Goal: Information Seeking & Learning: Learn about a topic

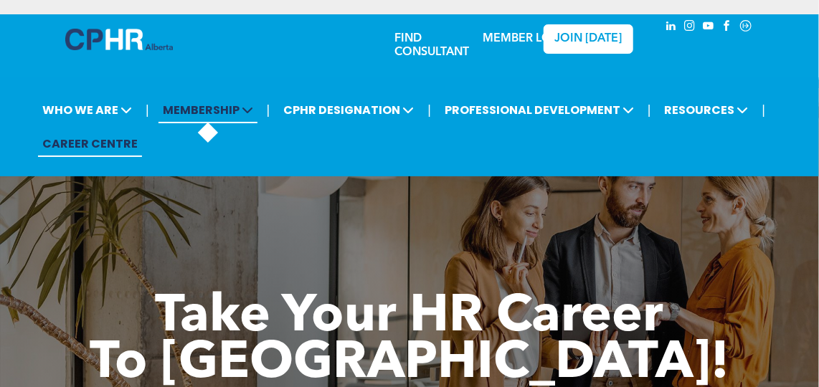
click at [212, 120] on span "MEMBERSHIP" at bounding box center [207, 110] width 99 height 27
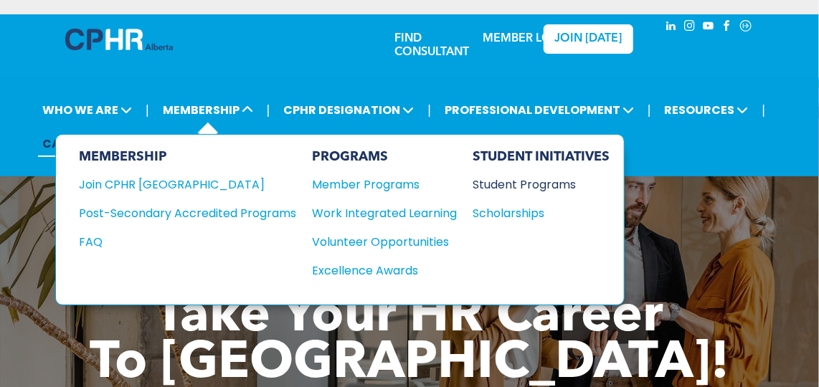
click at [550, 186] on div "Student Programs" at bounding box center [534, 185] width 123 height 18
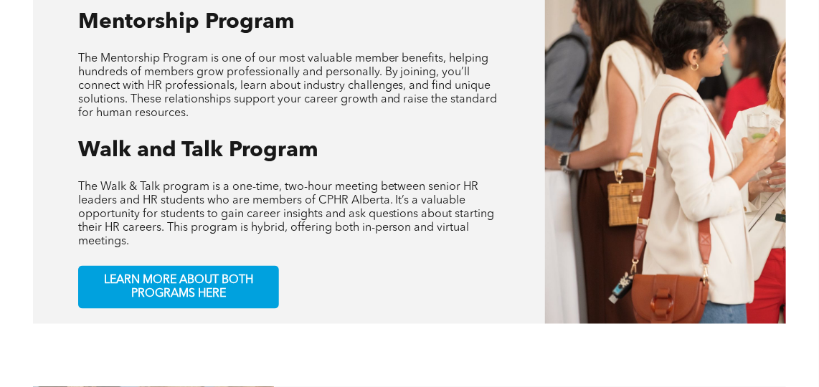
scroll to position [671, 0]
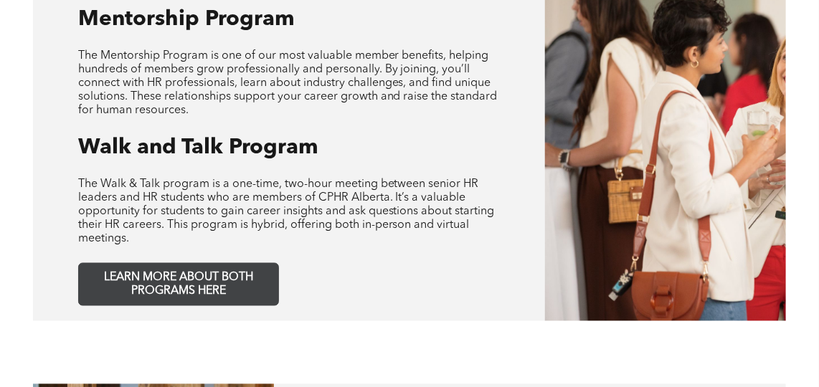
click at [222, 277] on span "LEARN MORE ABOUT BOTH PROGRAMS HERE" at bounding box center [178, 284] width 189 height 27
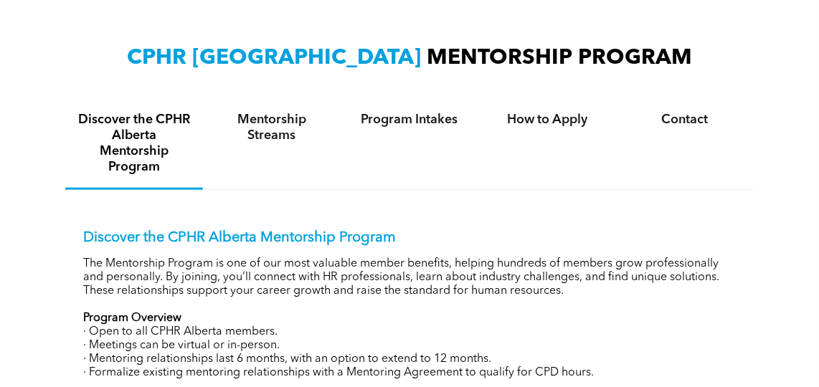
scroll to position [463, 0]
click at [566, 119] on h4 "How to Apply" at bounding box center [547, 120] width 112 height 16
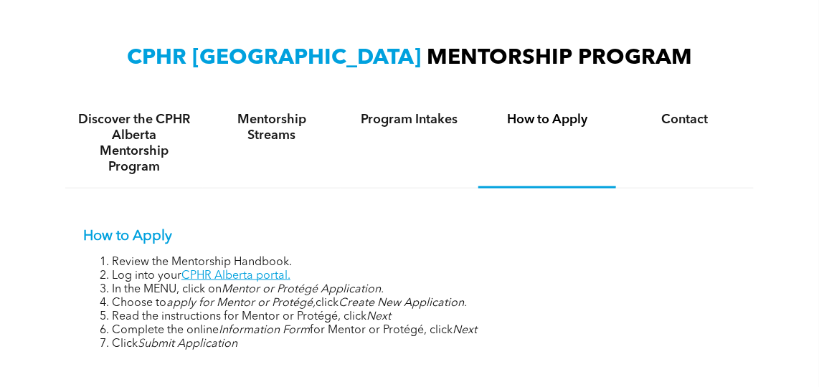
click at [438, 120] on h4 "Program Intakes" at bounding box center [409, 120] width 112 height 16
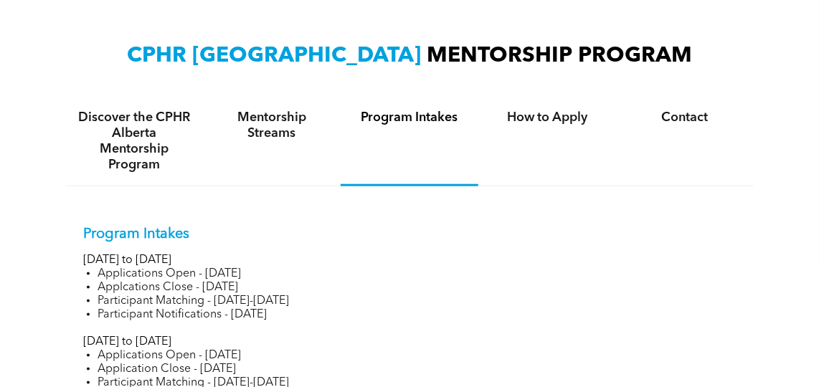
scroll to position [464, 0]
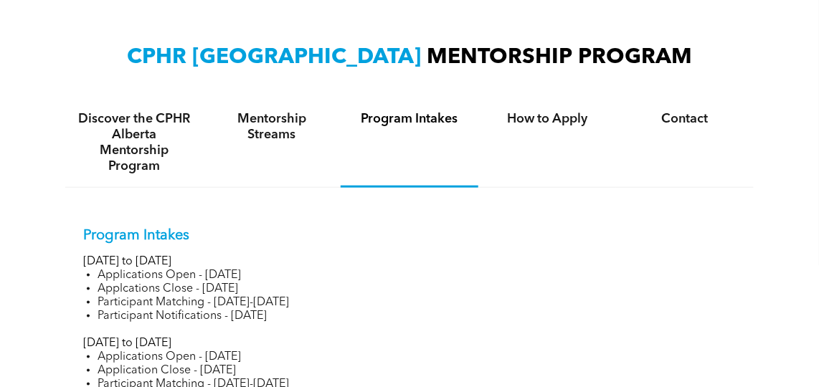
click at [695, 126] on div "Contact" at bounding box center [685, 143] width 138 height 90
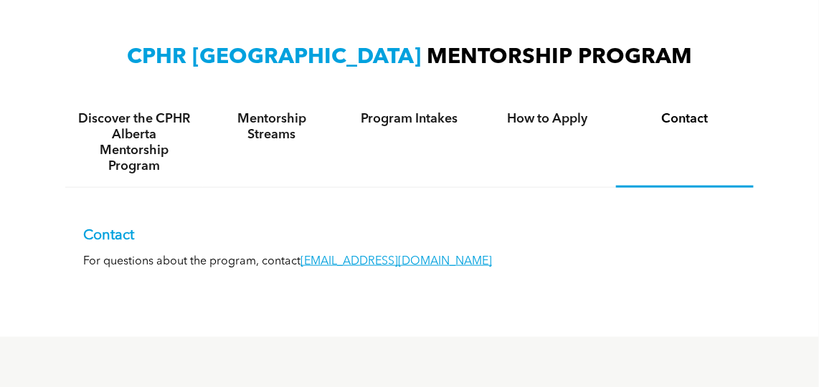
click at [265, 124] on h4 "Mentorship Streams" at bounding box center [272, 127] width 112 height 32
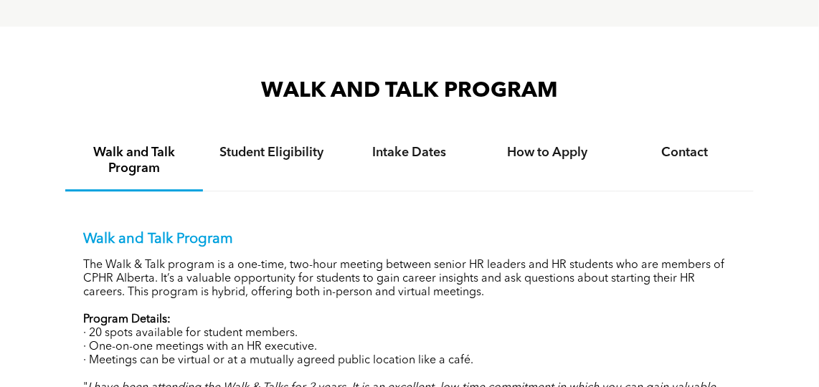
scroll to position [1375, 0]
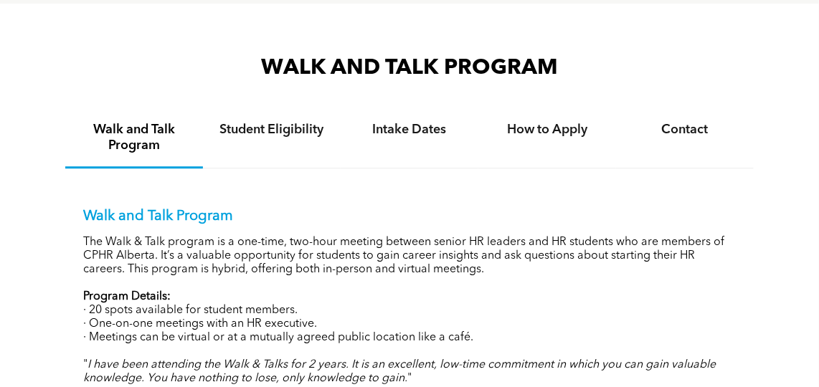
click at [412, 126] on h4 "Intake Dates" at bounding box center [409, 130] width 112 height 16
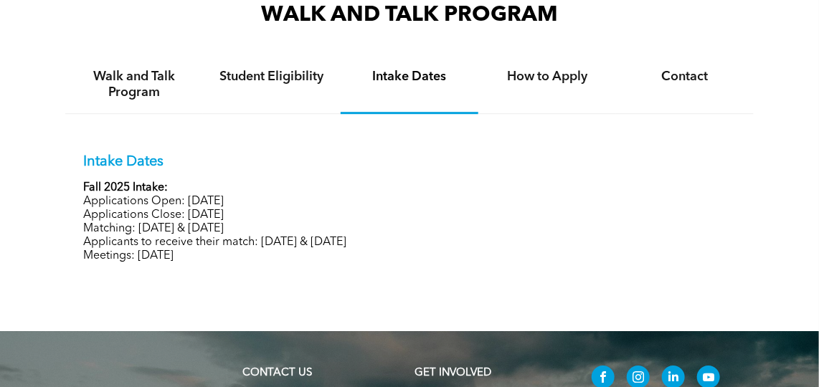
scroll to position [1429, 0]
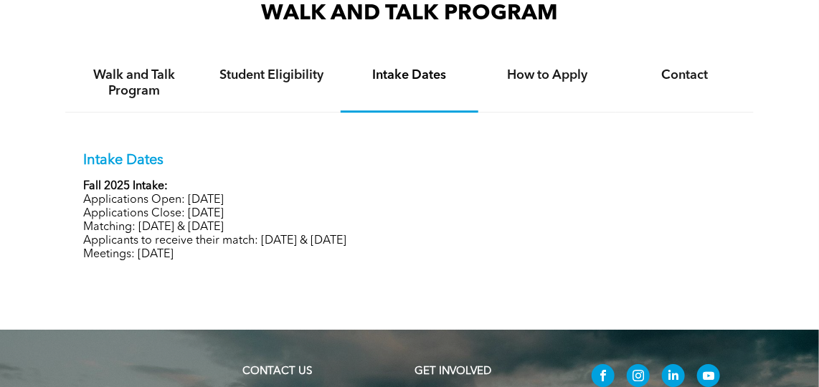
click at [567, 67] on h4 "How to Apply" at bounding box center [547, 75] width 112 height 16
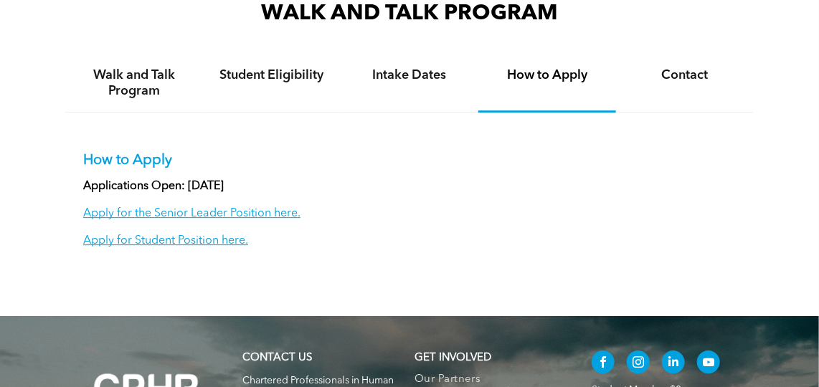
click at [691, 70] on h4 "Contact" at bounding box center [685, 75] width 112 height 16
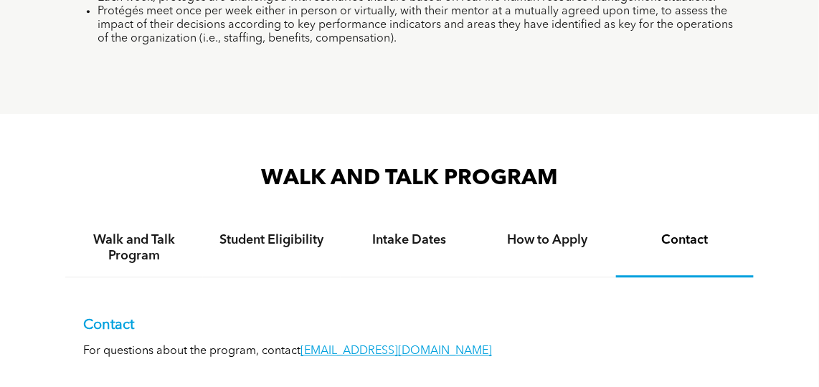
scroll to position [1264, 0]
